Goal: Task Accomplishment & Management: Use online tool/utility

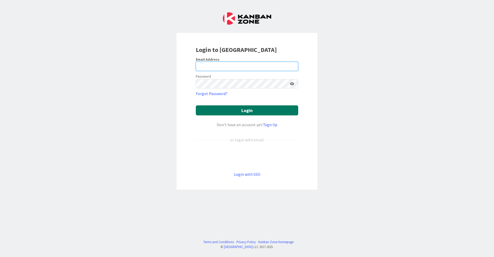
type input "[EMAIL_ADDRESS][DOMAIN_NAME]"
click at [222, 113] on button "Login" at bounding box center [247, 111] width 102 height 10
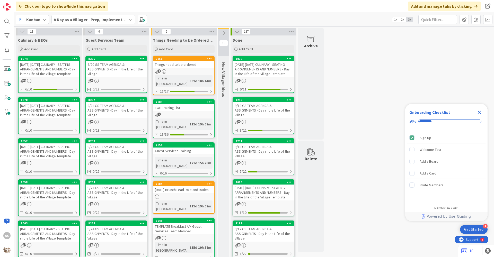
click at [52, 118] on div "[DATE] [DATE] CULINARY - SEATING ARRANGEMENTS AND NUMBERS - Day in the Life of …" at bounding box center [49, 110] width 61 height 16
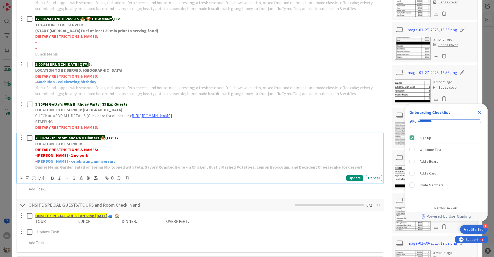
click at [354, 170] on p "Dinner Menu: Garden Salad on Spring Mix topped with Feta. Savory Roasted Bone -…" at bounding box center [207, 167] width 345 height 6
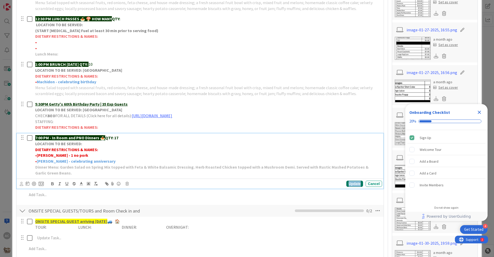
click at [350, 184] on div "Update" at bounding box center [354, 184] width 17 height 6
click at [66, 172] on p "Dinner Menu: Garden Salad on Spring Mix topped with Feta & White Balsamic Dress…" at bounding box center [207, 170] width 345 height 12
click at [142, 175] on strong "Dinner Menu: Garden Salad on Spring Mix topped with Feta & White Balsamic Dress…" at bounding box center [202, 170] width 334 height 11
click at [348, 184] on div "Update" at bounding box center [354, 184] width 17 height 6
click at [85, 168] on strong "Dinner Menu: Garden Salad on Spring Mix topped with Feta & White Balsamic Dress…" at bounding box center [202, 170] width 334 height 11
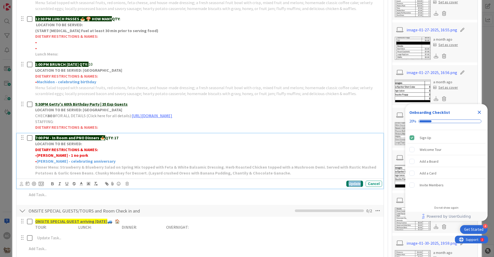
click at [353, 184] on div "Update" at bounding box center [354, 184] width 17 height 6
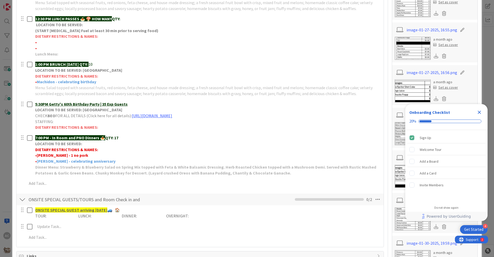
click at [478, 114] on icon "Close Checklist" at bounding box center [479, 112] width 3 height 3
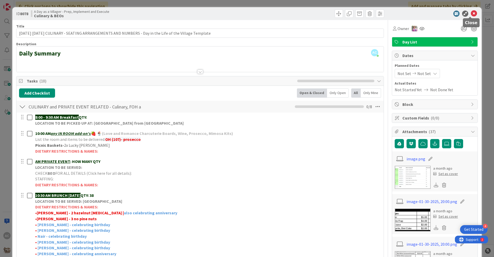
click at [471, 14] on icon at bounding box center [474, 14] width 6 height 6
